Goal: Task Accomplishment & Management: Manage account settings

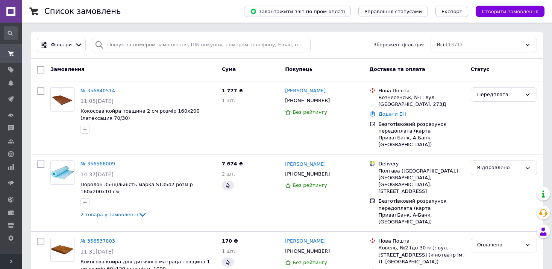
click at [11, 263] on icon at bounding box center [11, 261] width 4 height 4
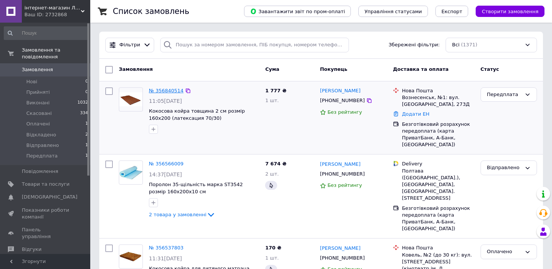
click at [164, 90] on link "№ 356840514" at bounding box center [166, 91] width 35 height 6
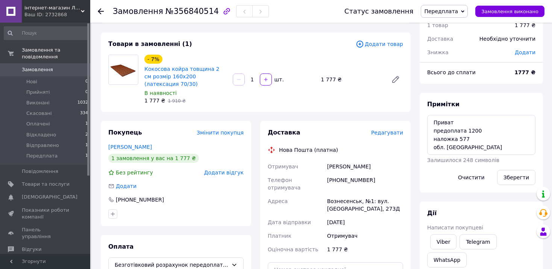
scroll to position [75, 0]
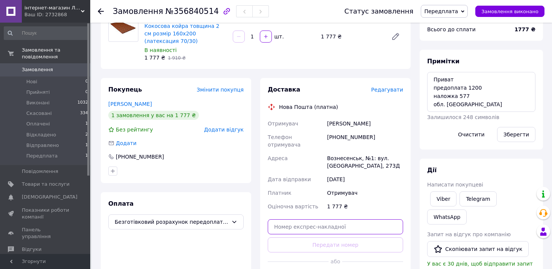
paste input "59001432883756"
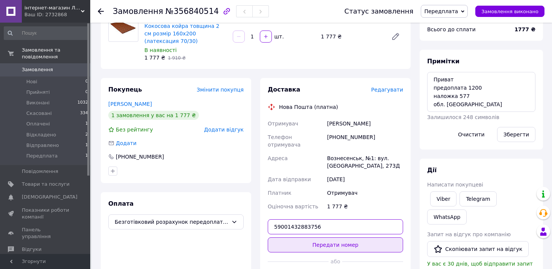
type input "59001432883756"
click at [333, 237] on button "Передати номер" at bounding box center [335, 244] width 135 height 15
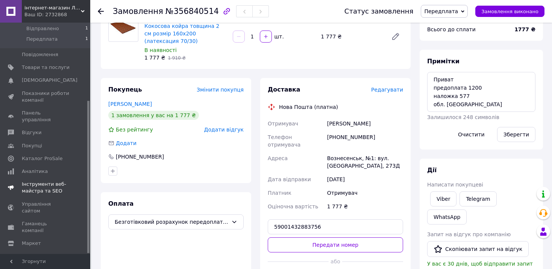
scroll to position [118, 0]
click at [35, 251] on span "Налаштування" at bounding box center [41, 254] width 38 height 7
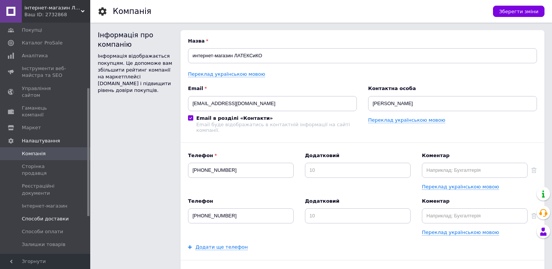
click at [51, 215] on span "Способи доставки" at bounding box center [45, 218] width 47 height 7
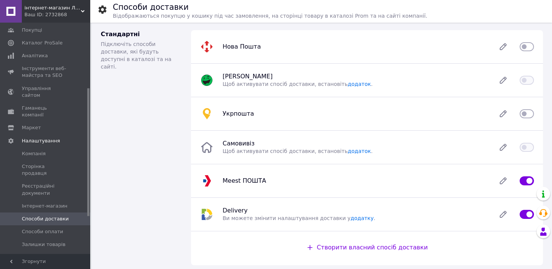
click at [531, 47] on input "checkbox" at bounding box center [527, 47] width 14 height 8
checkbox input "true"
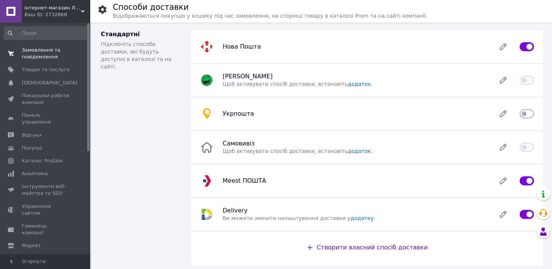
click at [34, 53] on span "Замовлення та повідомлення" at bounding box center [46, 54] width 48 height 14
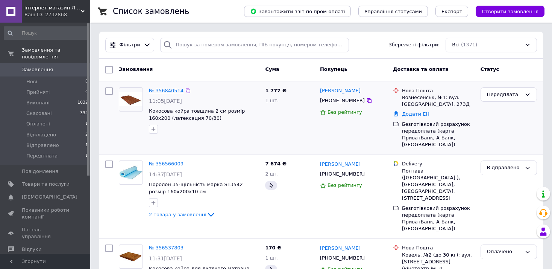
click at [172, 89] on link "№ 356840514" at bounding box center [166, 91] width 35 height 6
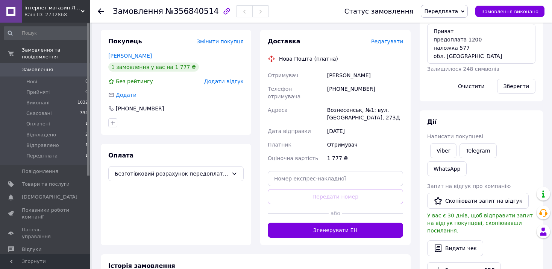
scroll to position [125, 0]
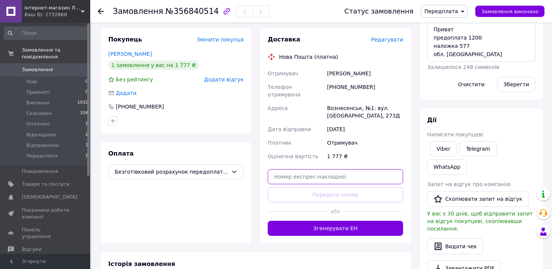
paste input "59001432883756"
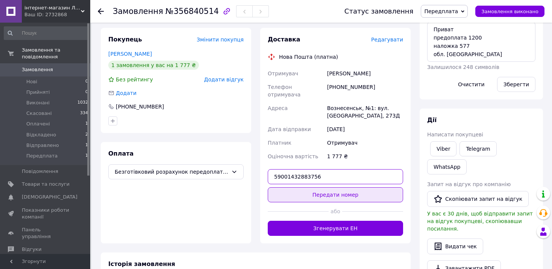
type input "59001432883756"
click at [332, 188] on button "Передати номер" at bounding box center [335, 194] width 135 height 15
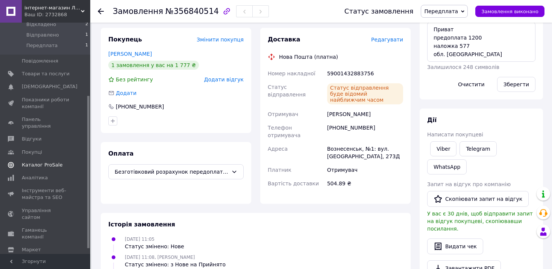
scroll to position [118, 0]
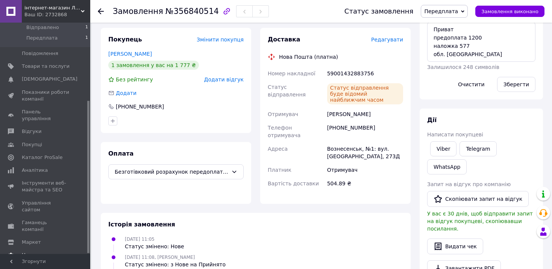
click at [30, 251] on span "Налаштування" at bounding box center [41, 254] width 38 height 7
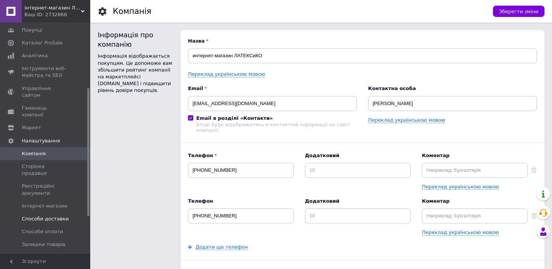
click at [45, 215] on span "Способи доставки" at bounding box center [45, 218] width 47 height 7
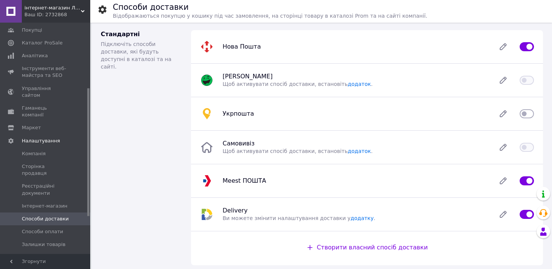
click at [523, 48] on input "checkbox" at bounding box center [527, 47] width 14 height 8
checkbox input "false"
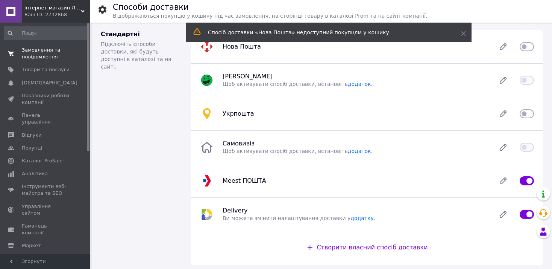
click at [40, 51] on span "Замовлення та повідомлення" at bounding box center [46, 54] width 48 height 14
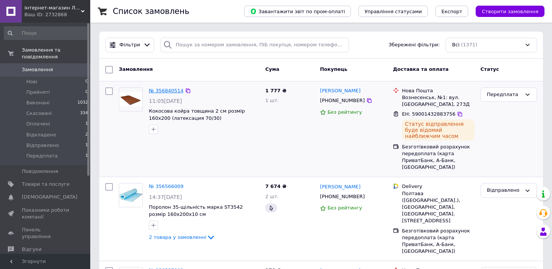
click at [161, 88] on link "№ 356840514" at bounding box center [166, 91] width 35 height 6
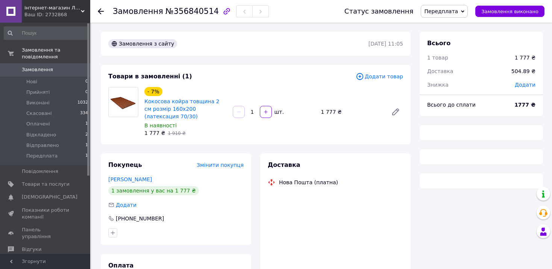
click at [444, 13] on span "Передплата" at bounding box center [441, 11] width 34 height 6
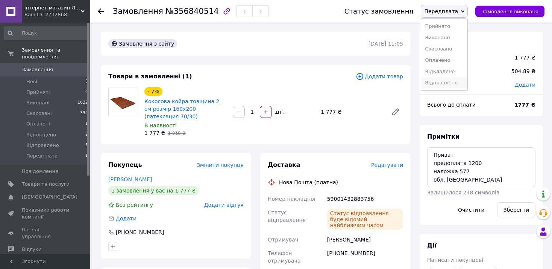
click at [448, 83] on li "Відправлено" at bounding box center [444, 82] width 46 height 11
click at [46, 66] on span "Замовлення" at bounding box center [37, 69] width 31 height 7
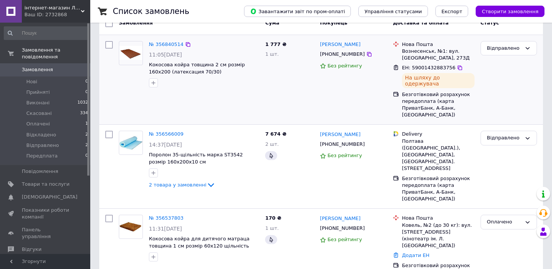
scroll to position [50, 0]
